Goal: Check status: Check status

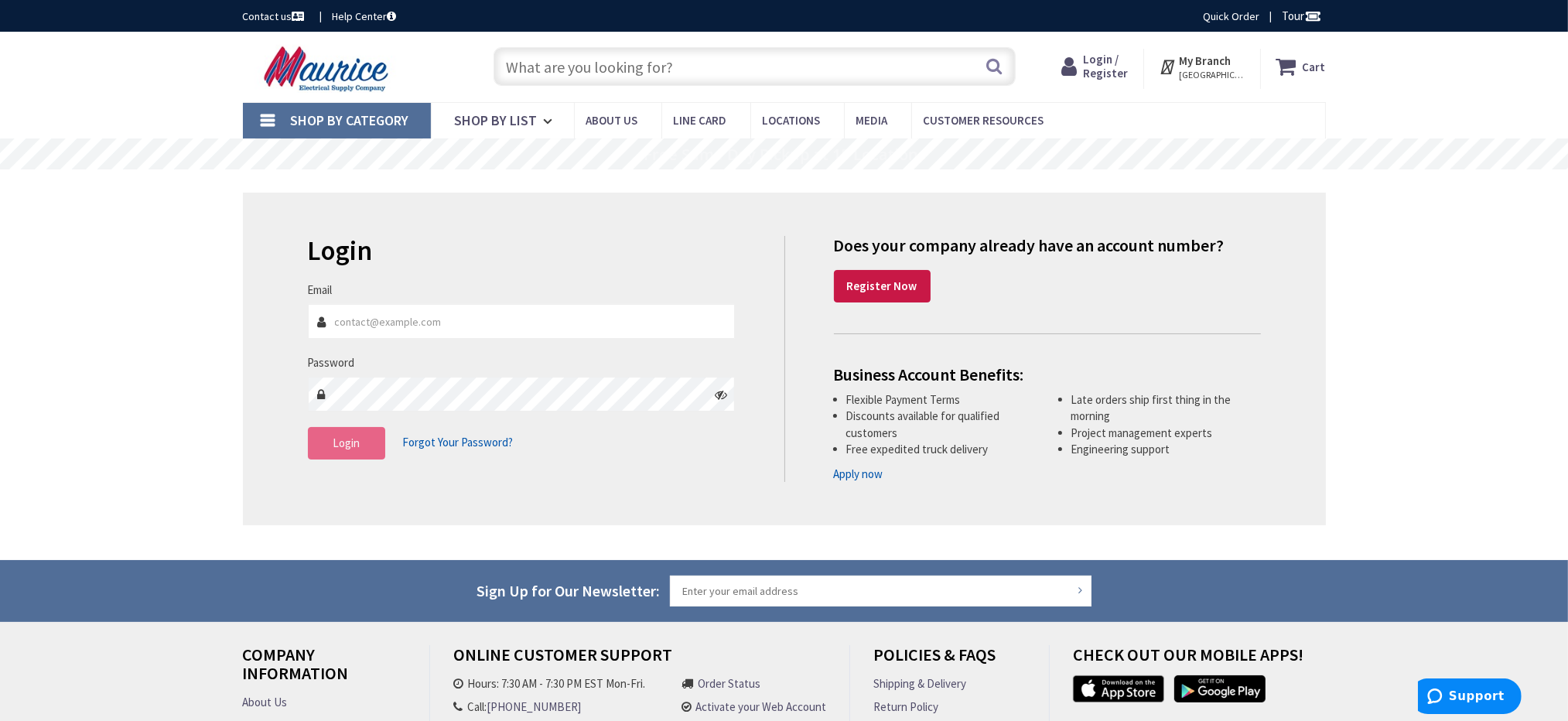
type input "[EMAIL_ADDRESS][DOMAIN_NAME]"
click at [347, 444] on span "Login" at bounding box center [346, 443] width 27 height 15
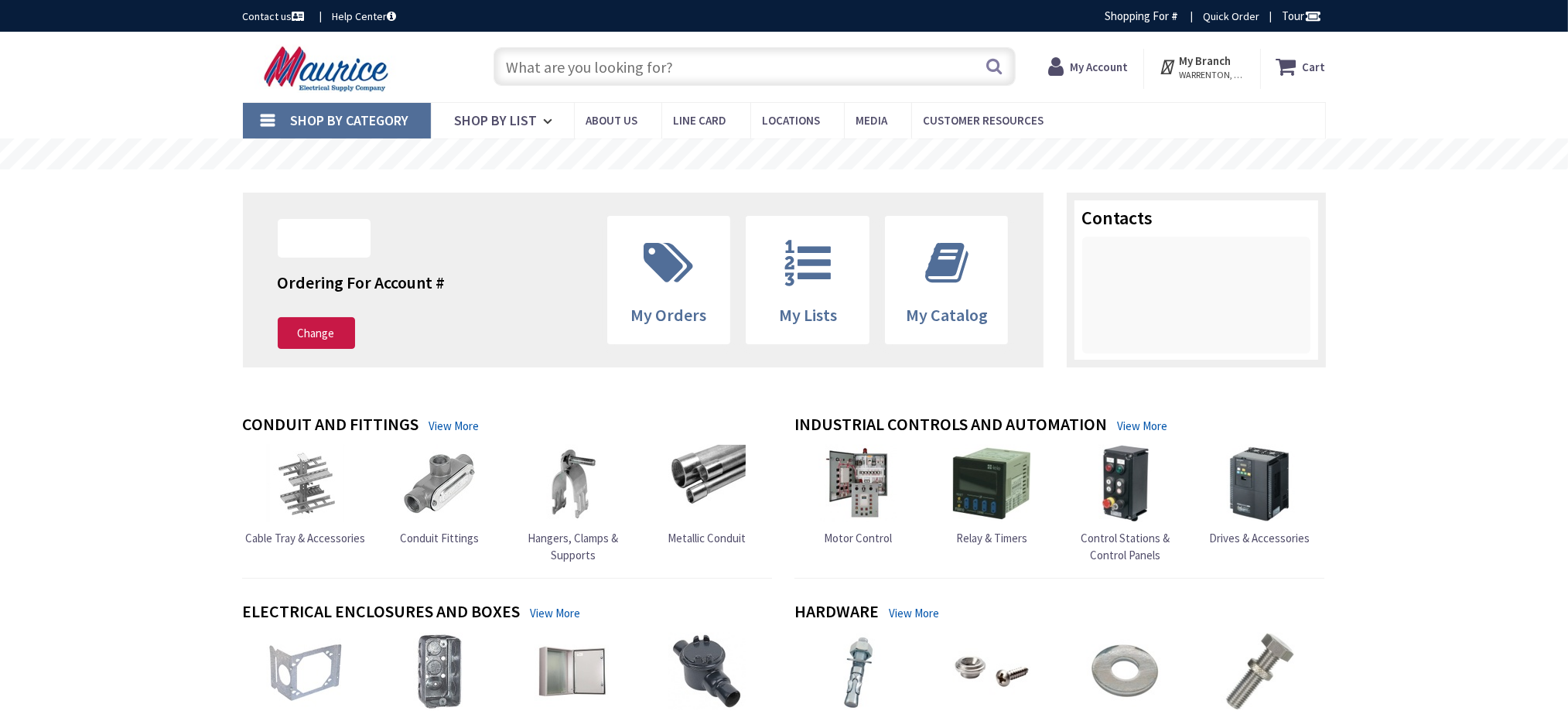
click at [1092, 67] on strong "My Account" at bounding box center [1098, 67] width 58 height 15
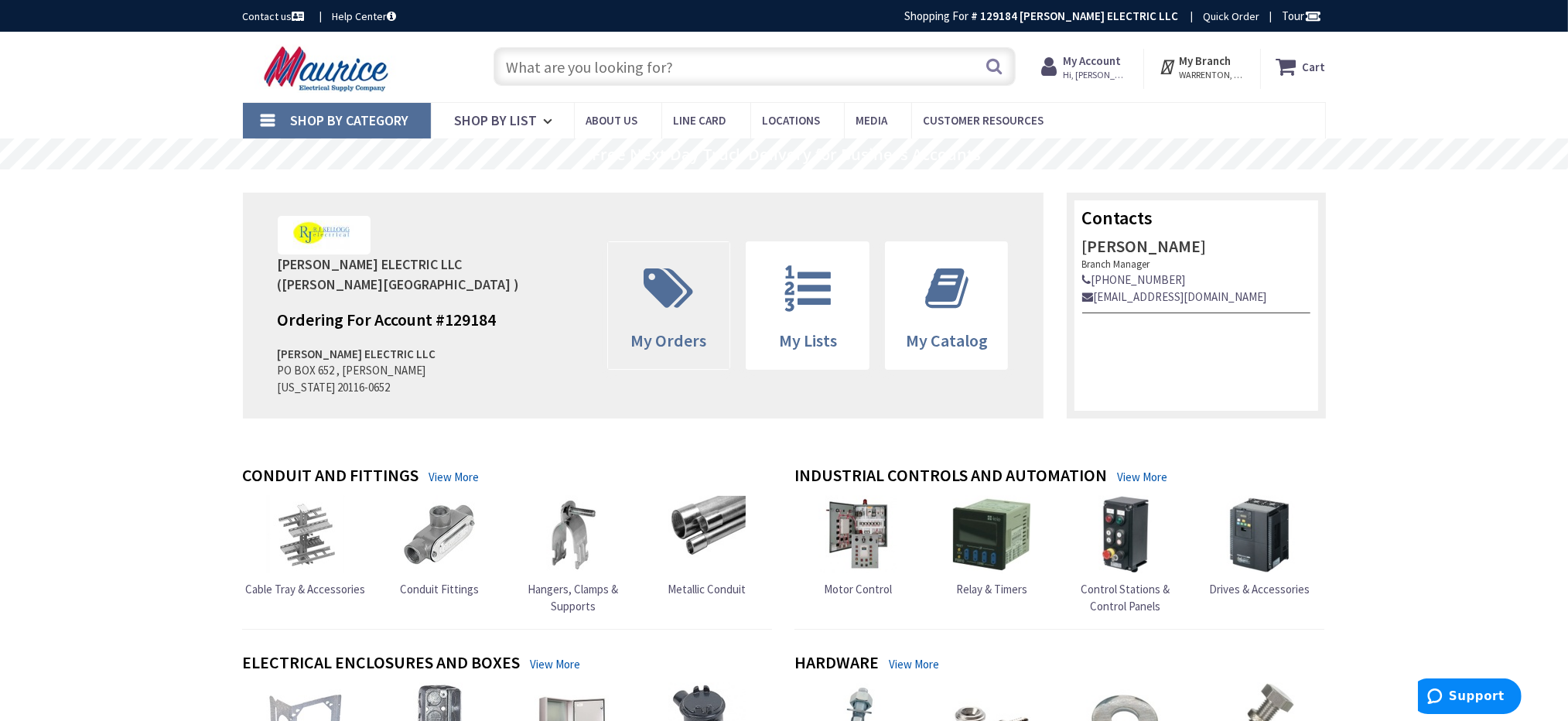
click at [678, 292] on icon at bounding box center [669, 288] width 65 height 47
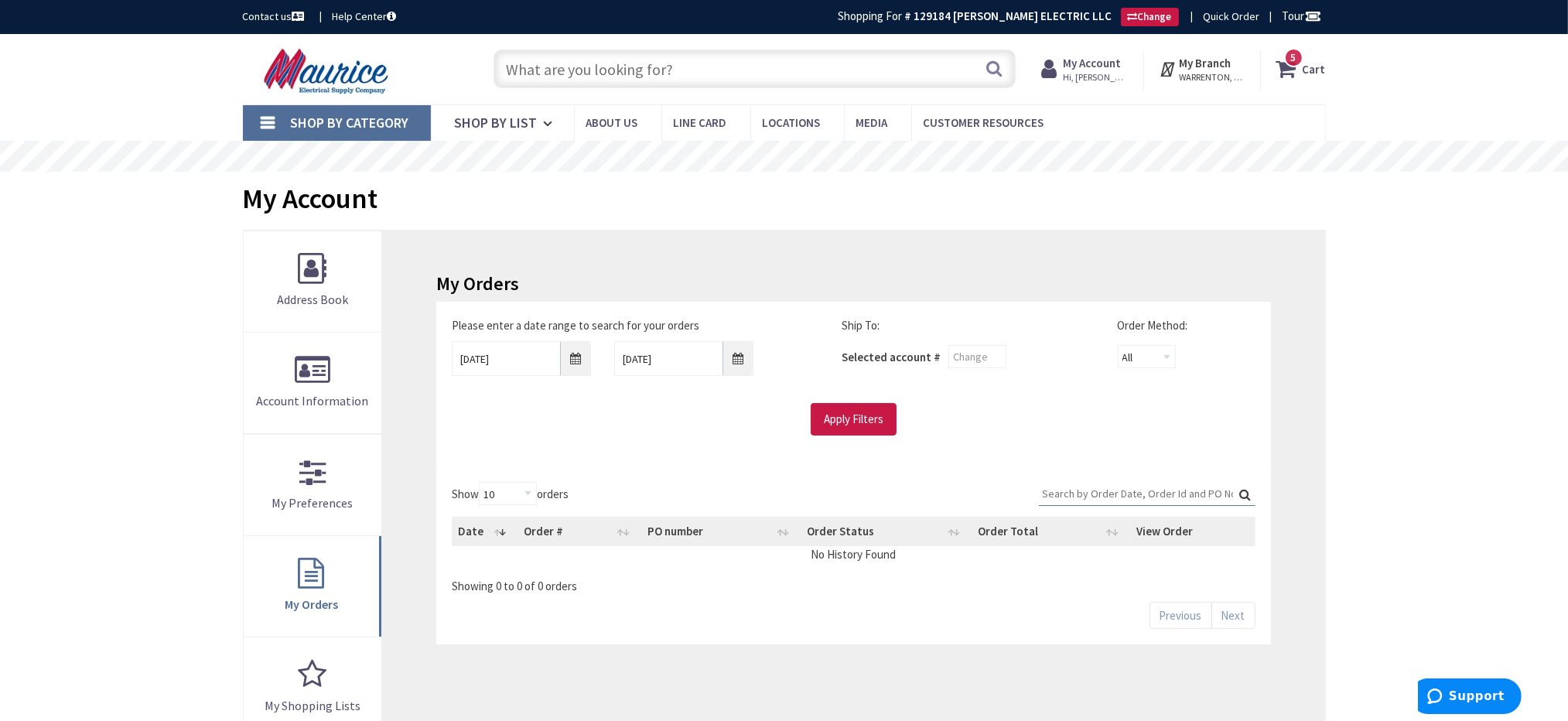
click at [1081, 71] on span "Hi, [PERSON_NAME]" at bounding box center [1095, 78] width 66 height 13
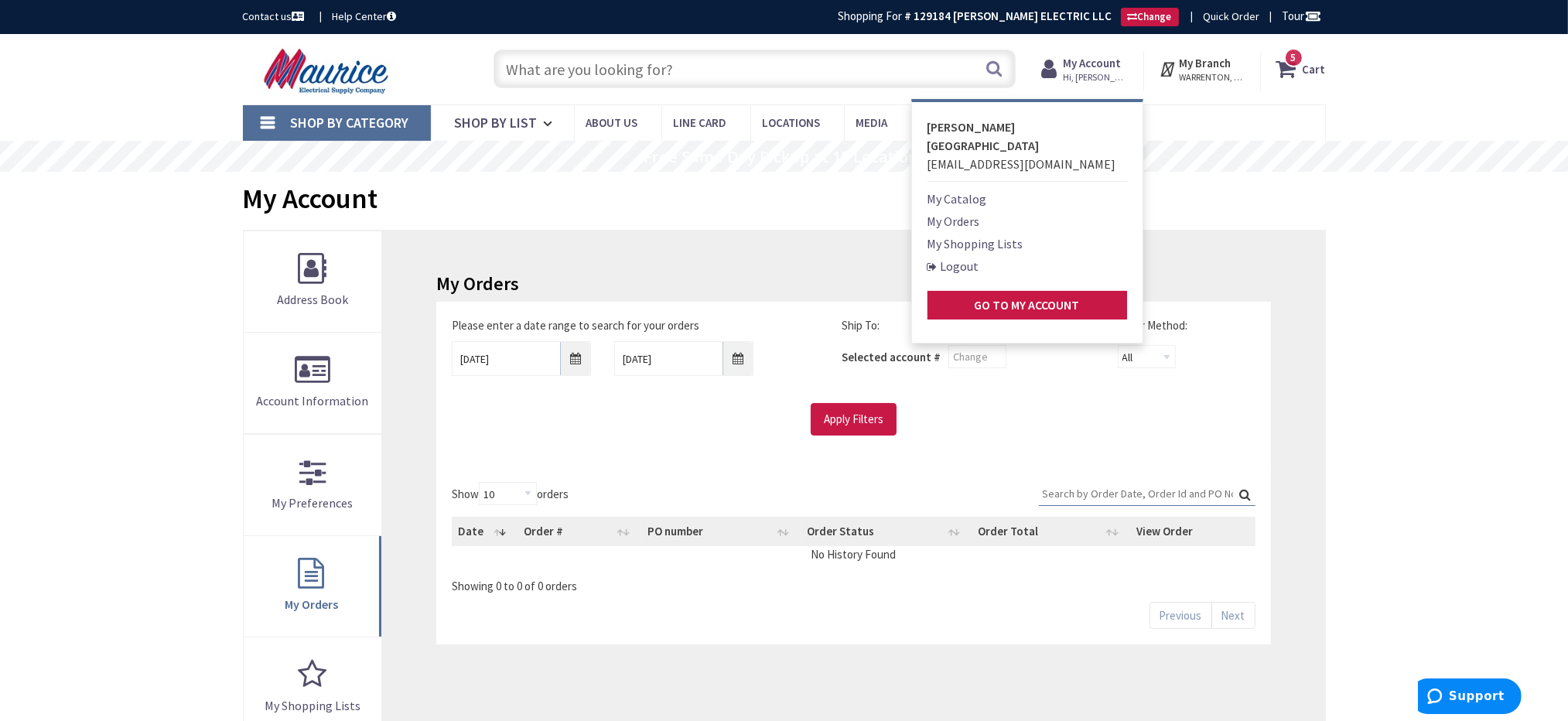
click at [961, 212] on link "My Orders" at bounding box center [953, 221] width 52 height 18
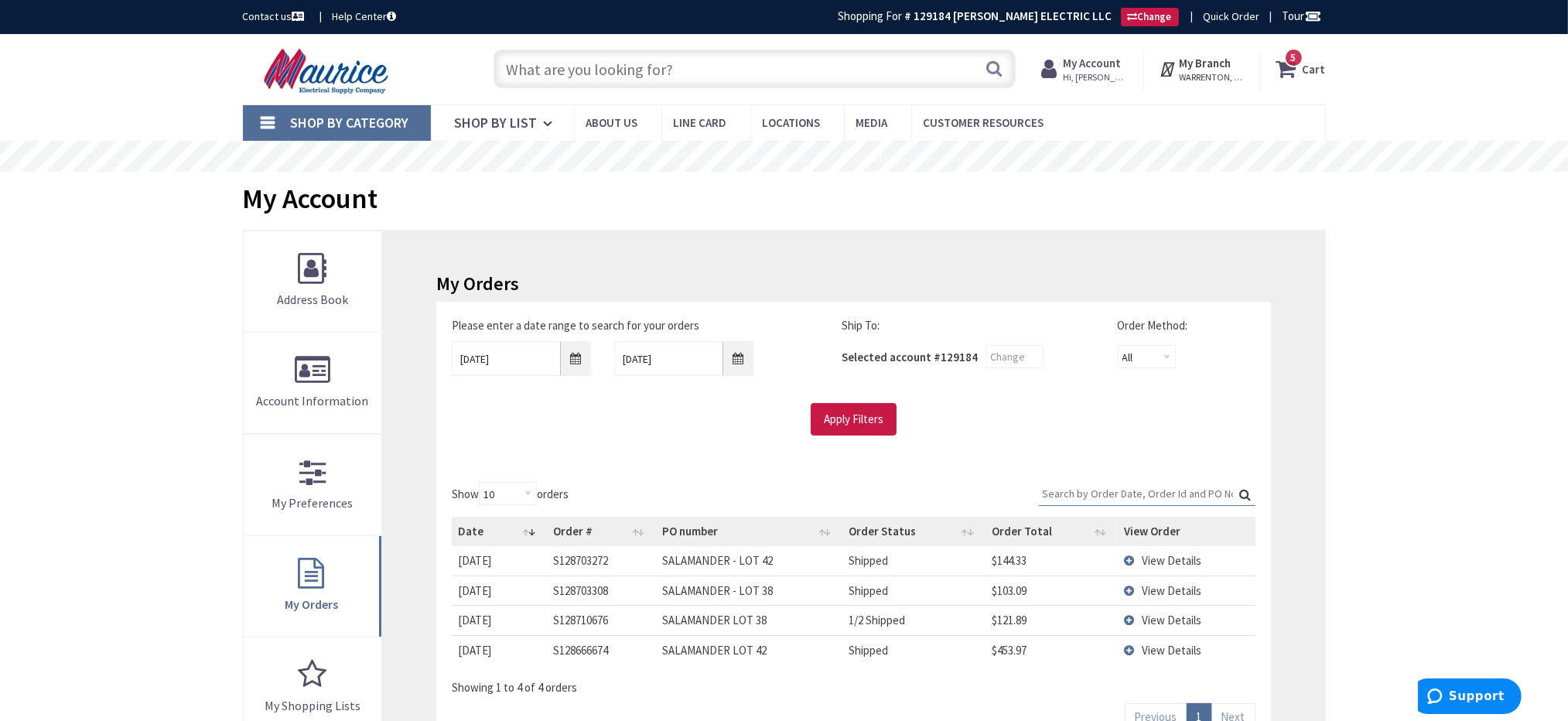
scroll to position [232, 0]
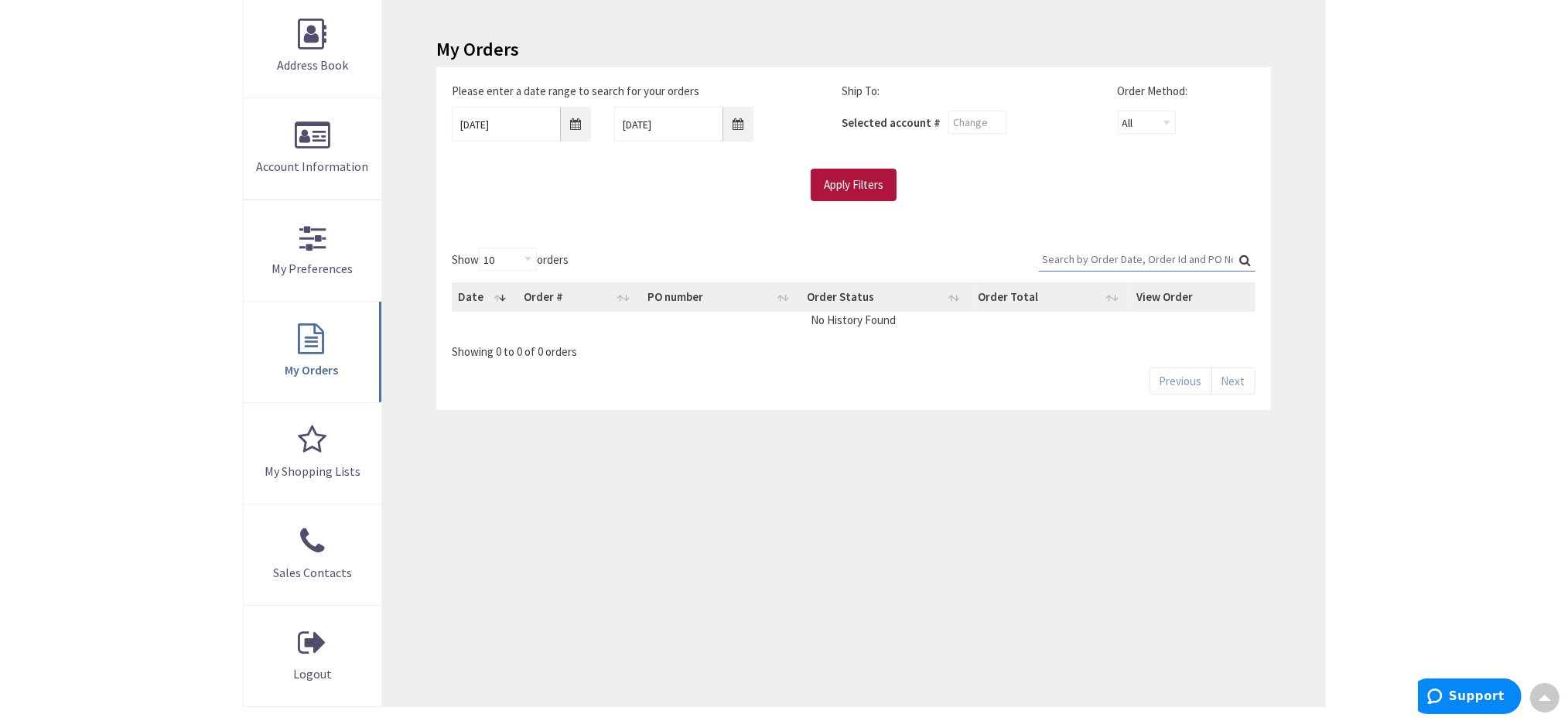
click at [864, 185] on input "Apply Filters" at bounding box center [854, 185] width 86 height 32
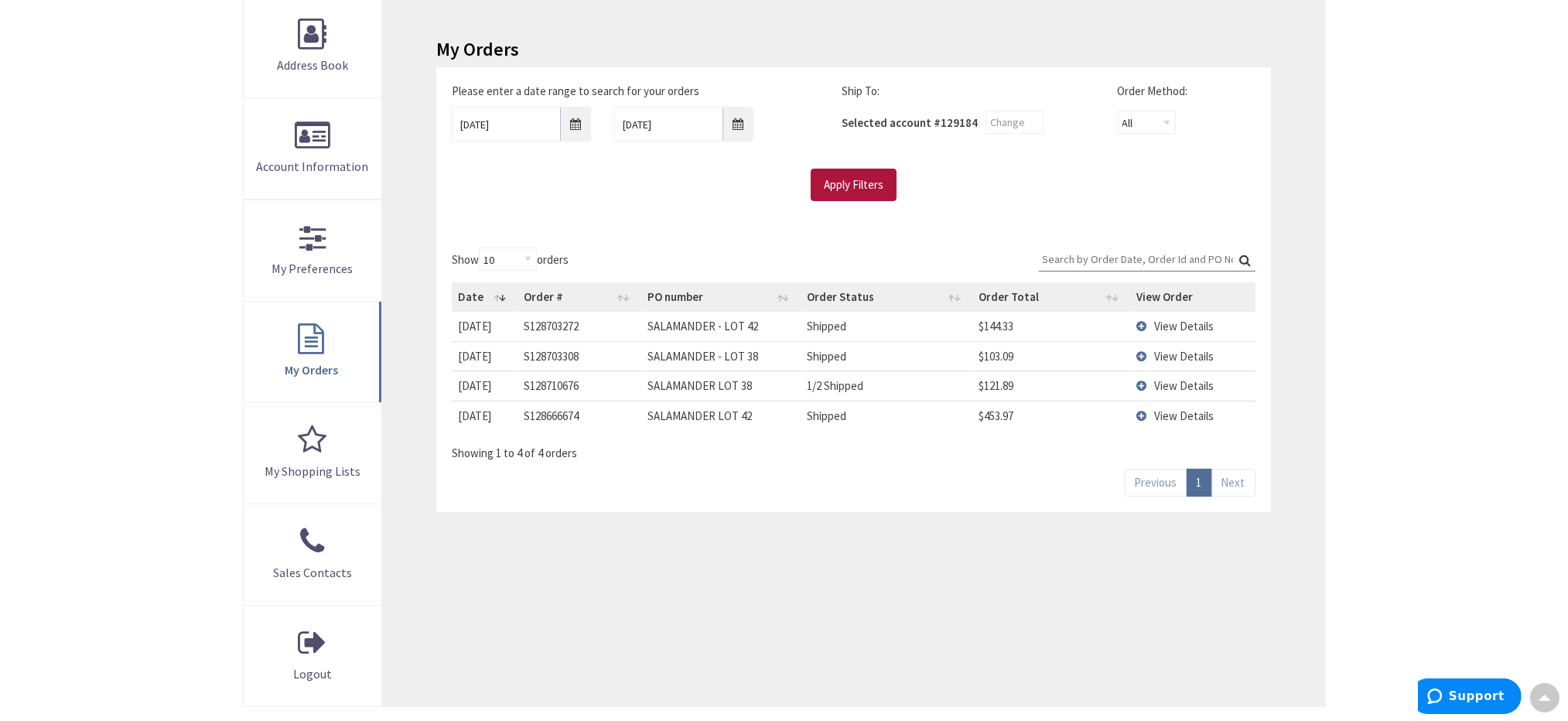
scroll to position [234, 0]
click at [1140, 355] on td "View Details" at bounding box center [1193, 357] width 125 height 29
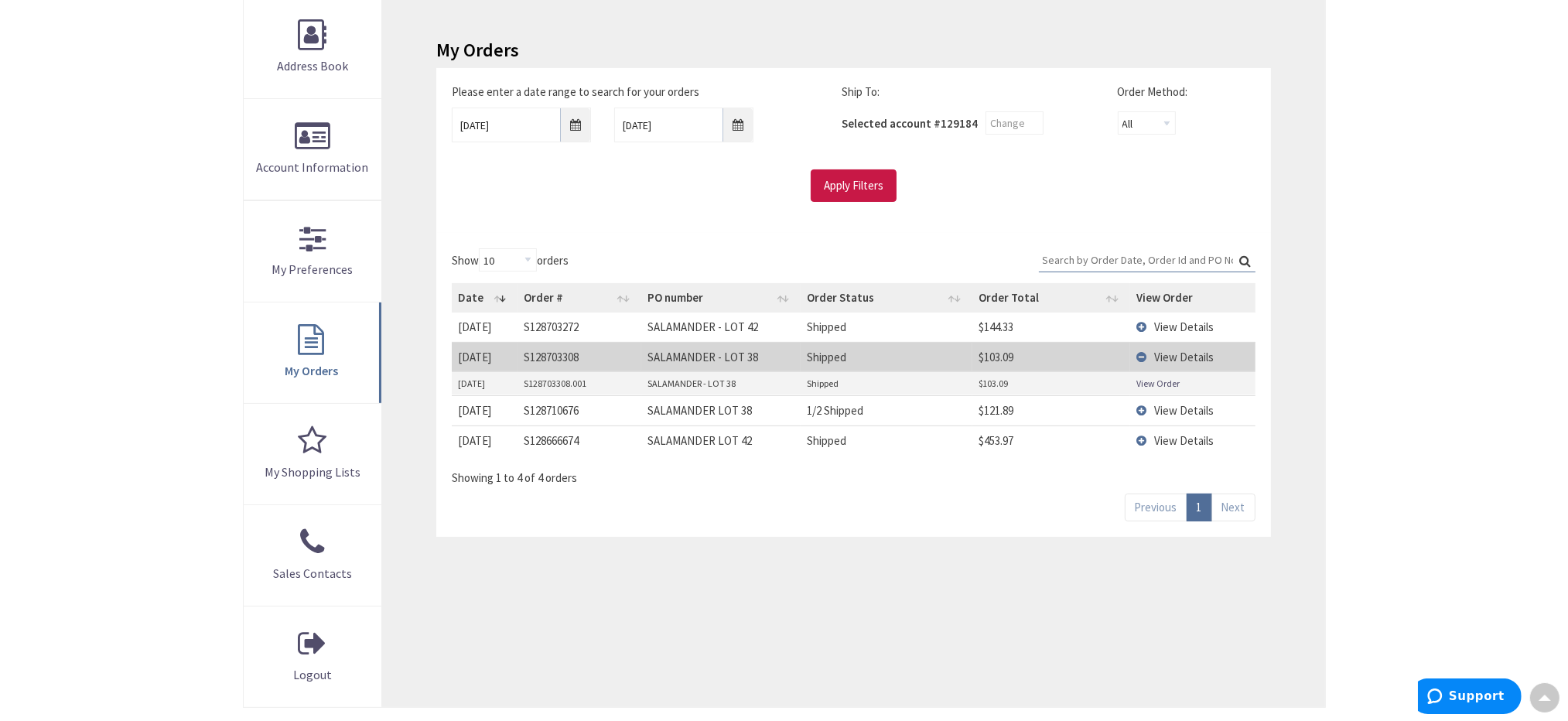
click at [1170, 380] on link "View Order" at bounding box center [1158, 383] width 44 height 13
click at [1142, 324] on td "View Details" at bounding box center [1193, 327] width 125 height 29
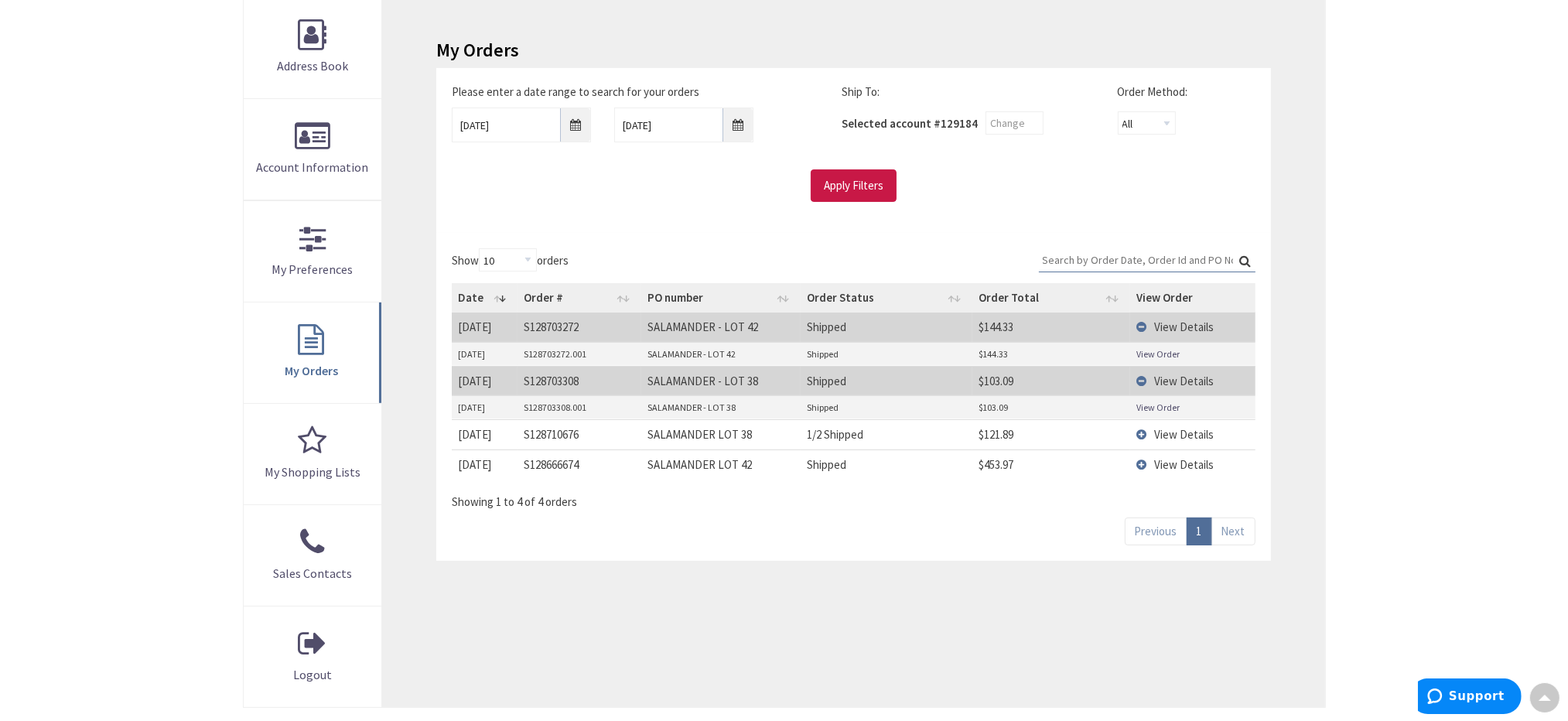
click at [1166, 353] on link "View Order" at bounding box center [1158, 354] width 44 height 13
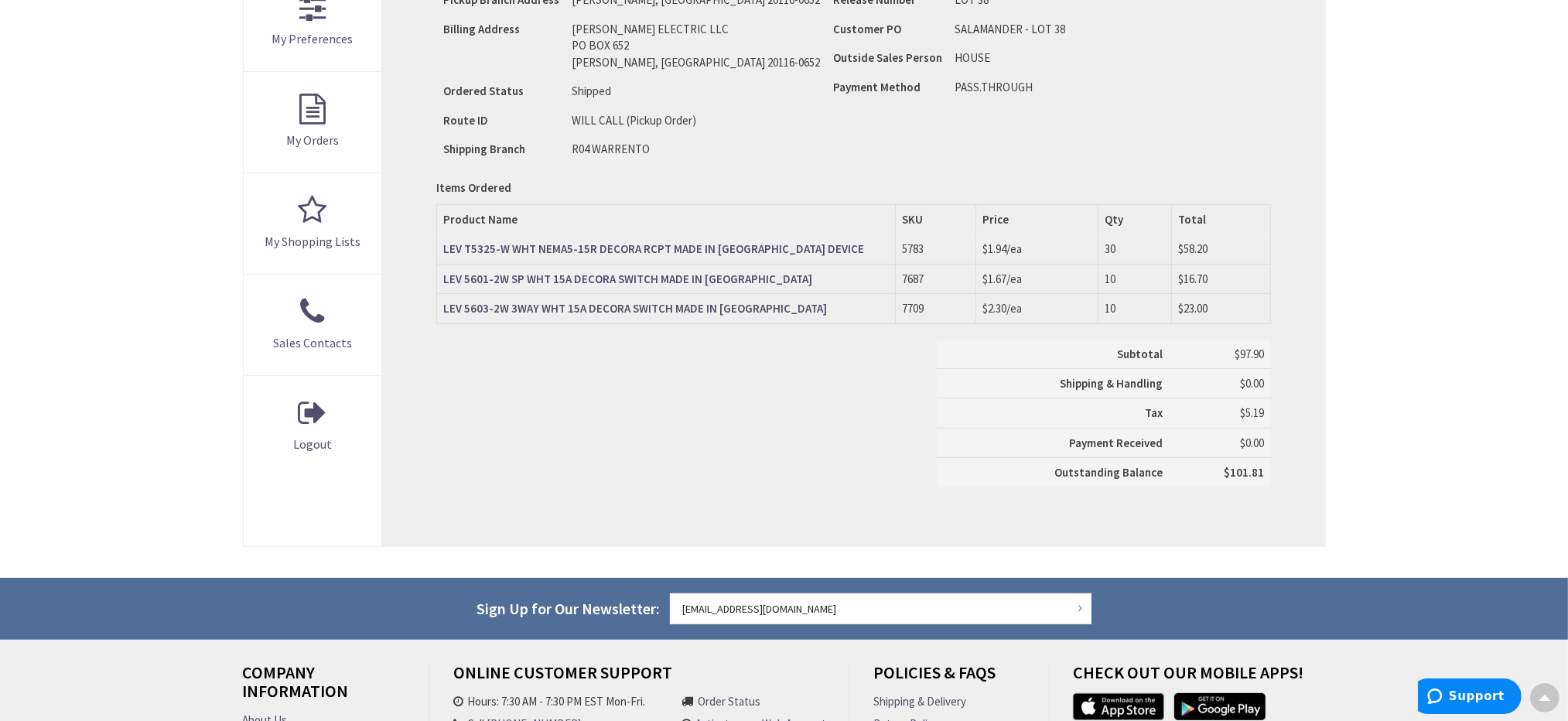
scroll to position [466, 0]
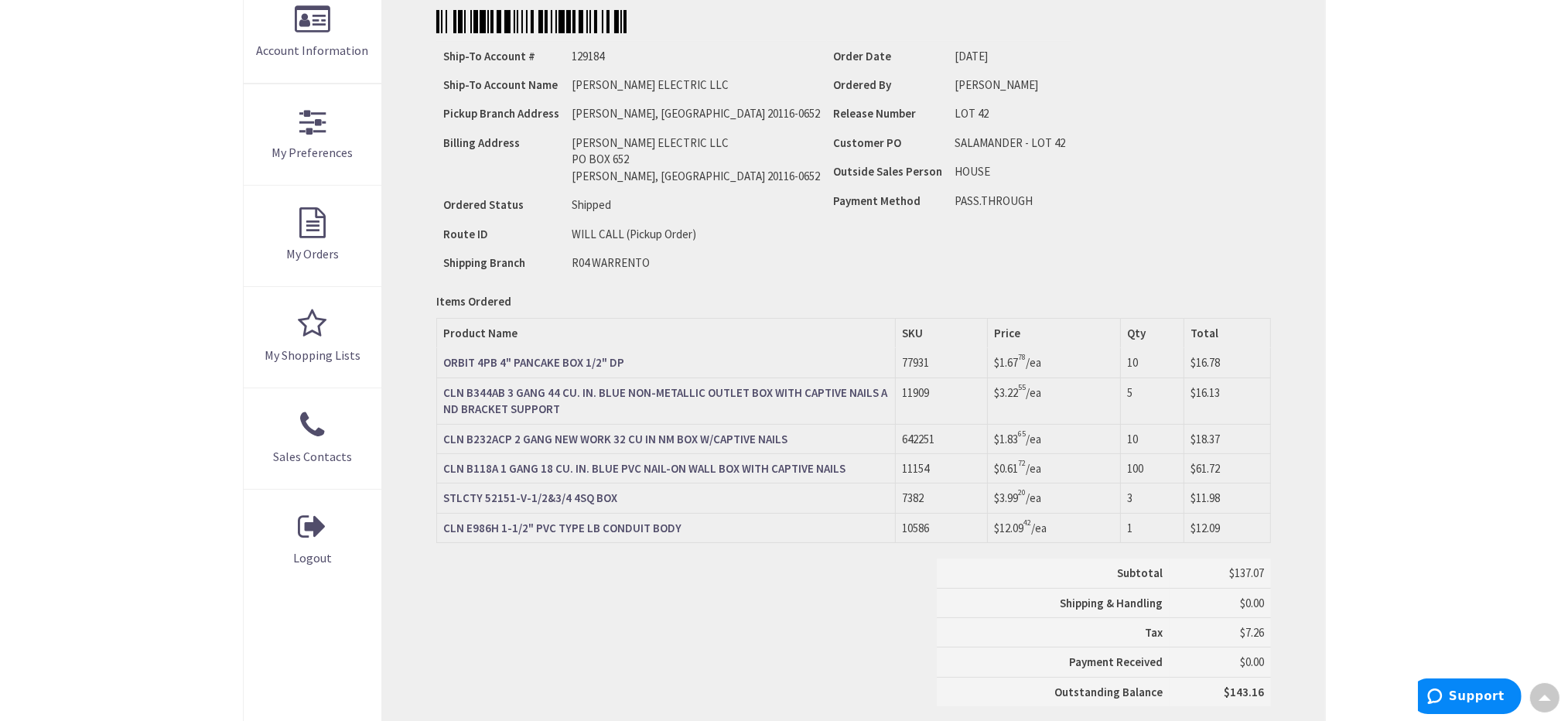
scroll to position [350, 0]
drag, startPoint x: 1136, startPoint y: 390, endPoint x: 1114, endPoint y: 390, distance: 22.0
click at [1114, 390] on tr "CLN B344AB 3 GANG 44 CU. IN. BLUE NON-METALLIC OUTLET BOX WITH CAPTIVE NAILS AN…" at bounding box center [854, 402] width 833 height 47
drag, startPoint x: 1231, startPoint y: 390, endPoint x: 1170, endPoint y: 384, distance: 61.3
click at [1170, 384] on tr "CLN B344AB 3 GANG 44 CU. IN. BLUE NON-METALLIC OUTLET BOX WITH CAPTIVE NAILS AN…" at bounding box center [854, 402] width 833 height 47
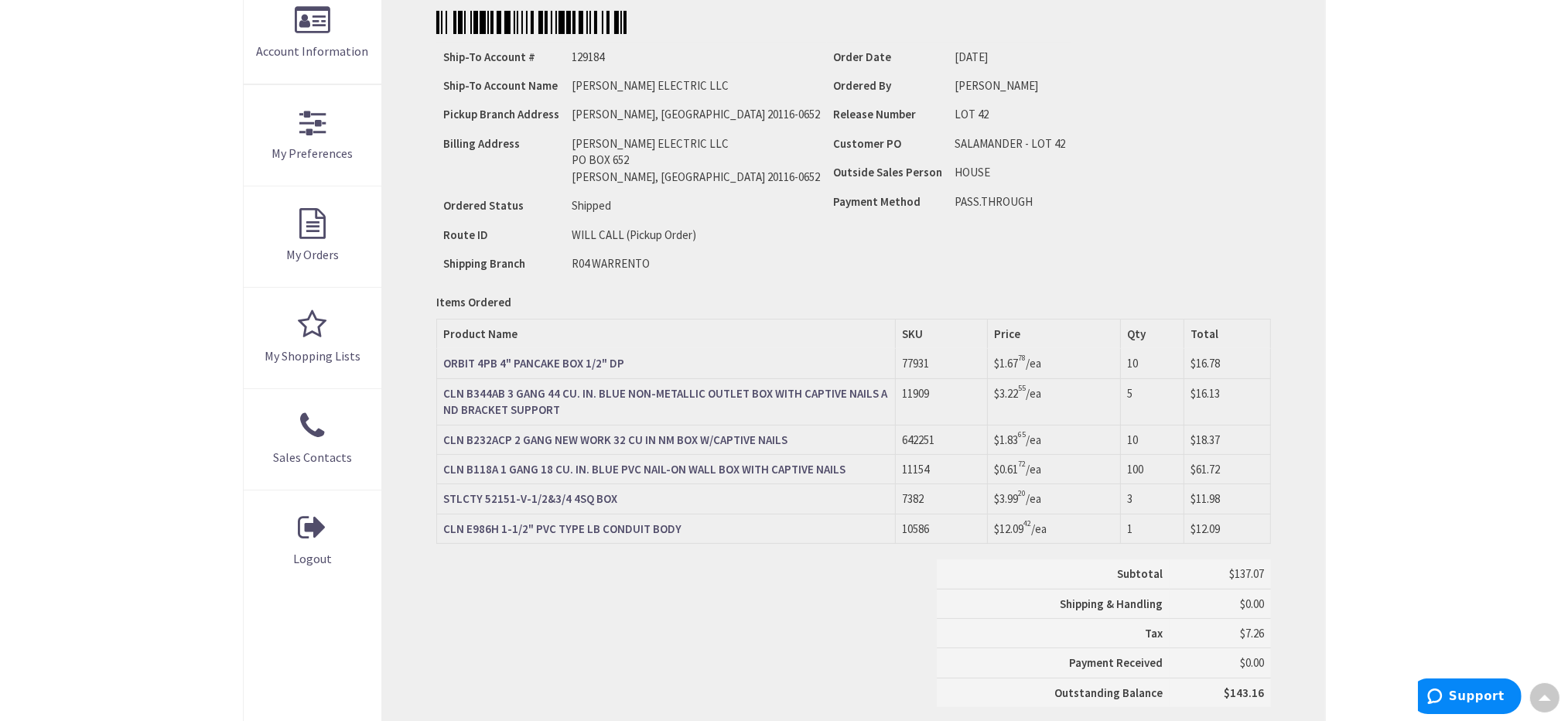
click at [1175, 192] on div "Ship-To Account # 129184 Ship-To Account Name [PERSON_NAME] ELECTRIC LLC Pickup…" at bounding box center [853, 161] width 834 height 238
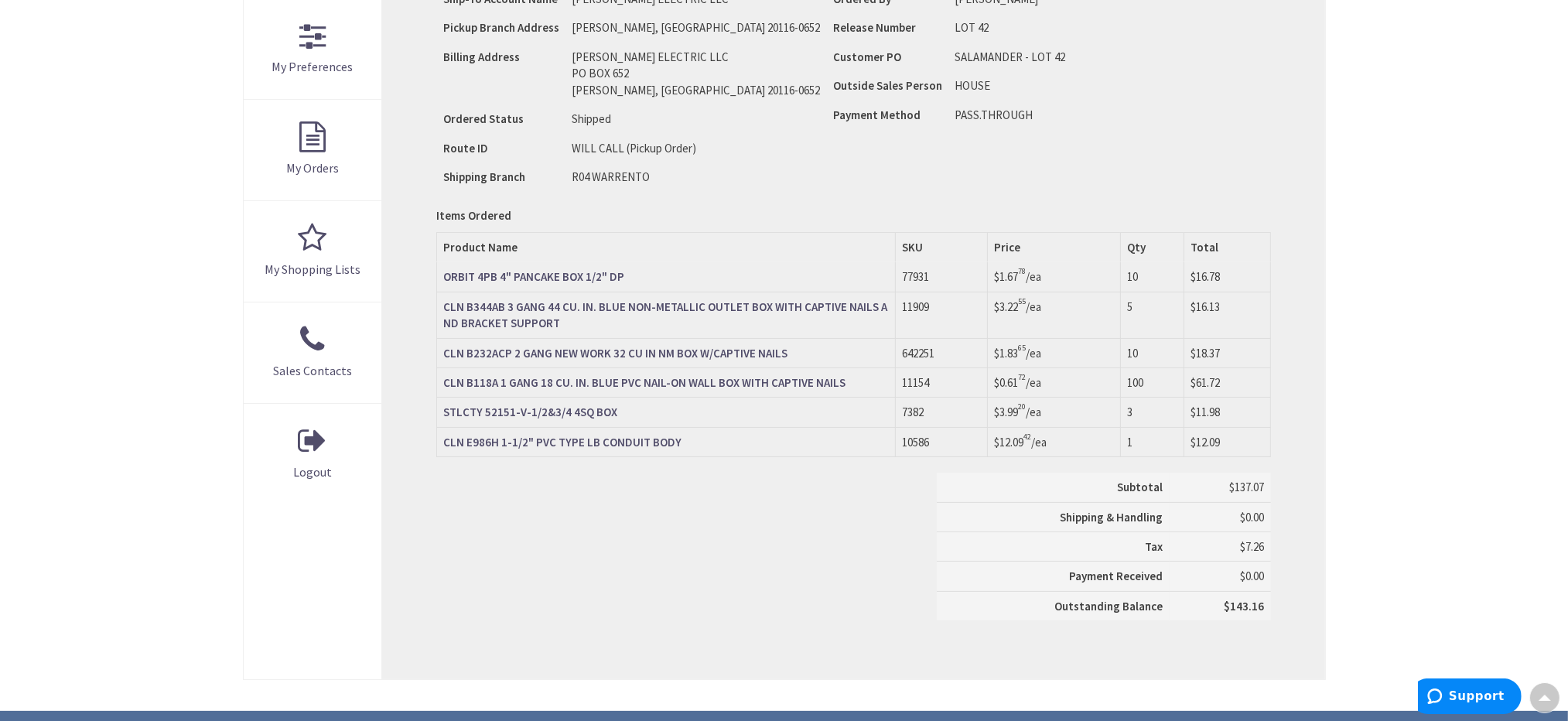
scroll to position [466, 0]
